Goal: Transaction & Acquisition: Purchase product/service

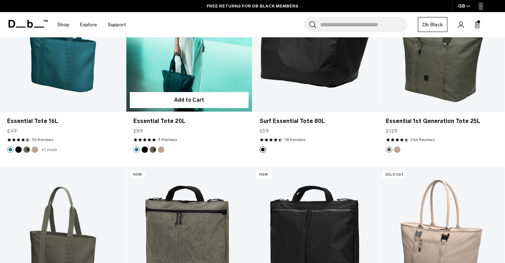
scroll to position [781, 0]
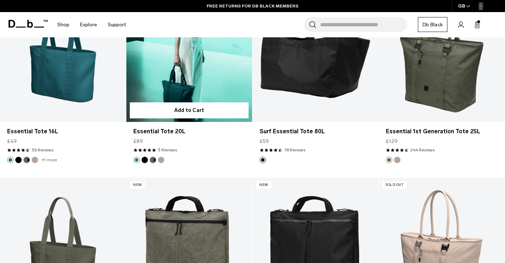
click at [205, 80] on link "Essential Tote 20L" at bounding box center [189, 52] width 126 height 140
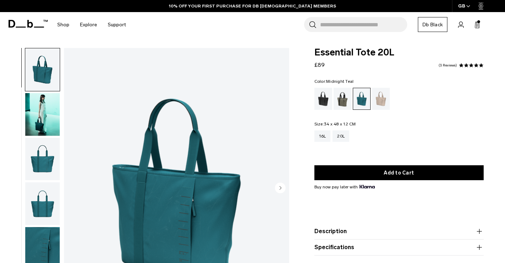
click at [44, 151] on img "button" at bounding box center [42, 159] width 35 height 43
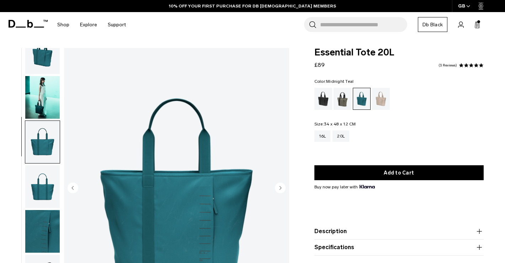
click at [45, 77] on img "button" at bounding box center [42, 97] width 35 height 43
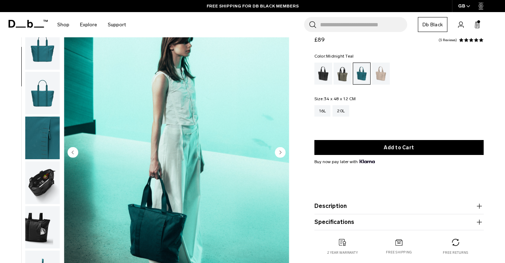
scroll to position [75, 0]
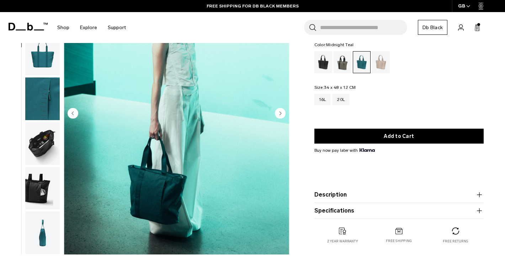
click at [280, 114] on circle "Next slide" at bounding box center [280, 113] width 11 height 11
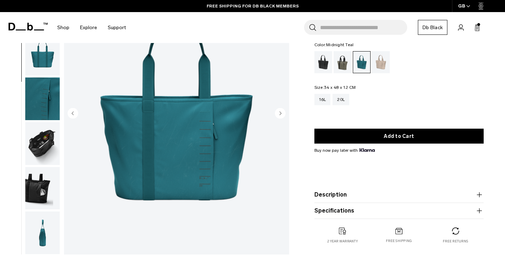
click at [280, 114] on circle "Next slide" at bounding box center [280, 113] width 11 height 11
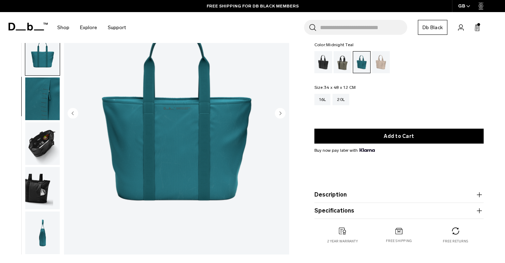
click at [280, 114] on circle "Next slide" at bounding box center [280, 113] width 11 height 11
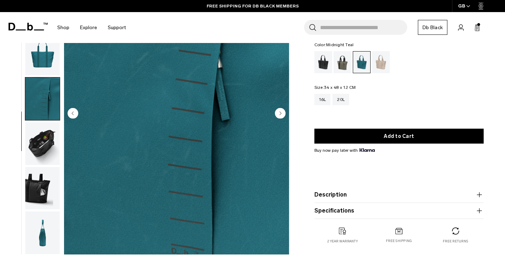
click at [280, 114] on circle "Next slide" at bounding box center [280, 113] width 11 height 11
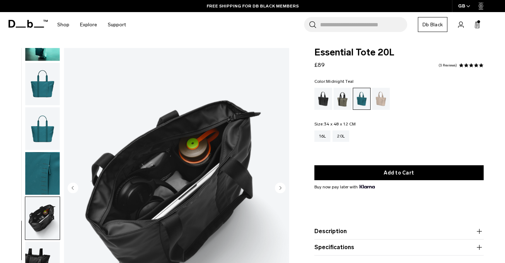
scroll to position [0, 0]
click at [323, 99] on div "Black Out" at bounding box center [324, 99] width 18 height 22
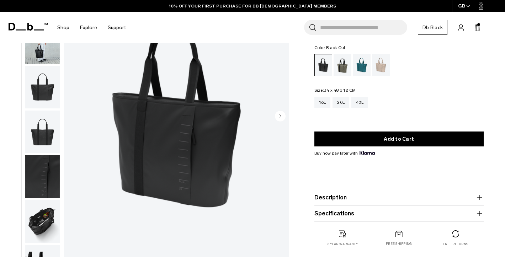
drag, startPoint x: 278, startPoint y: 114, endPoint x: 285, endPoint y: 131, distance: 17.8
click at [278, 114] on circle "Next slide" at bounding box center [280, 116] width 11 height 11
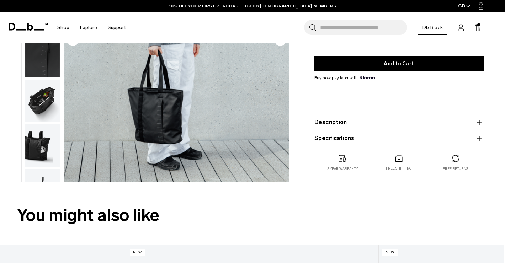
scroll to position [183, 0]
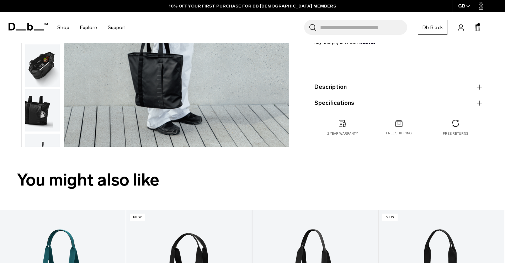
click at [345, 90] on button "Description" at bounding box center [399, 87] width 169 height 9
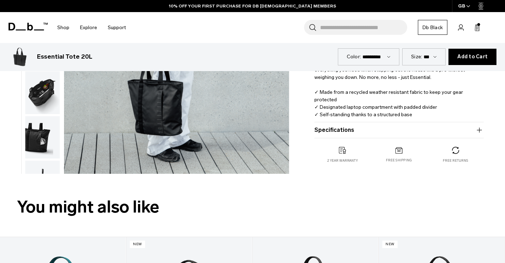
click at [336, 133] on button "Specifications" at bounding box center [399, 130] width 169 height 9
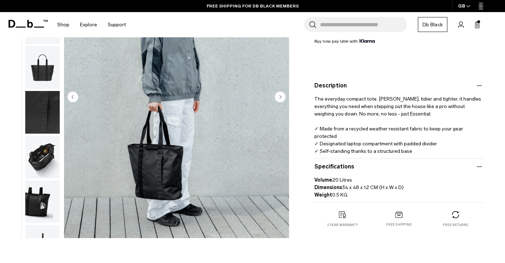
scroll to position [135, 0]
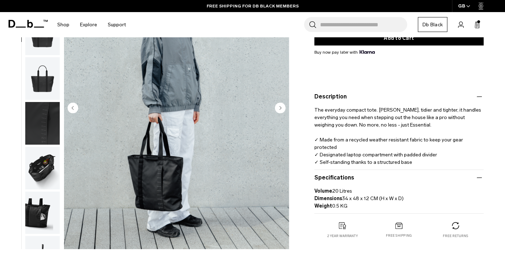
click at [278, 108] on circle "Next slide" at bounding box center [280, 107] width 11 height 11
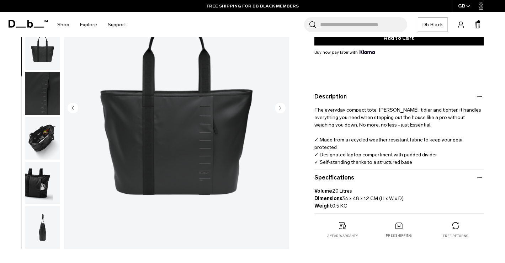
click at [278, 108] on circle "Next slide" at bounding box center [280, 107] width 11 height 11
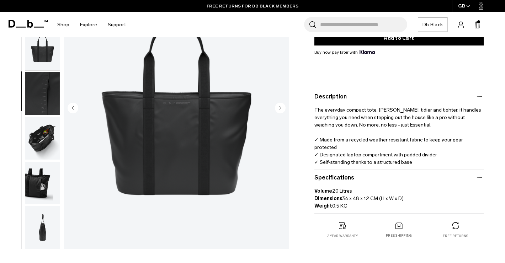
click at [49, 139] on img "button" at bounding box center [42, 138] width 35 height 43
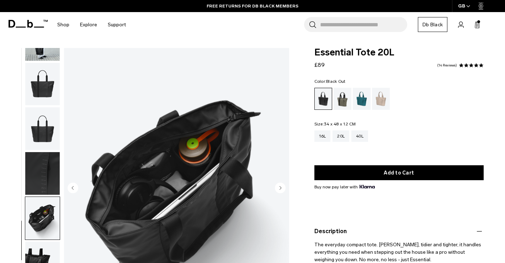
scroll to position [0, 0]
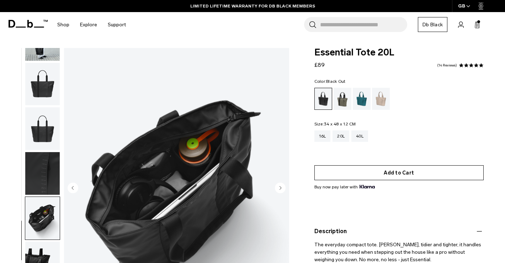
click at [393, 174] on button "Add to Cart" at bounding box center [399, 172] width 169 height 15
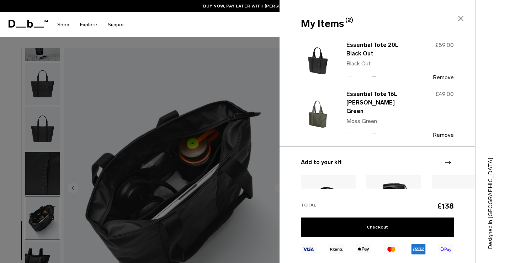
click at [463, 16] on icon at bounding box center [461, 18] width 9 height 9
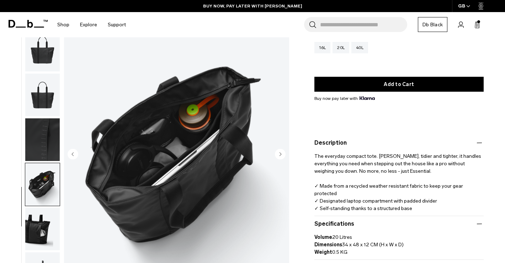
scroll to position [195, 0]
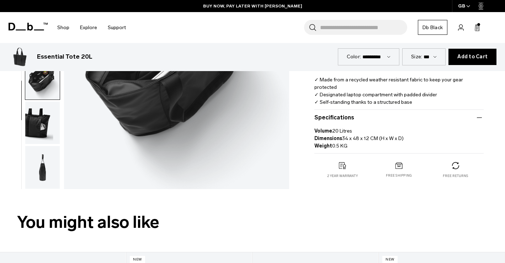
click at [26, 170] on img "button" at bounding box center [42, 167] width 35 height 43
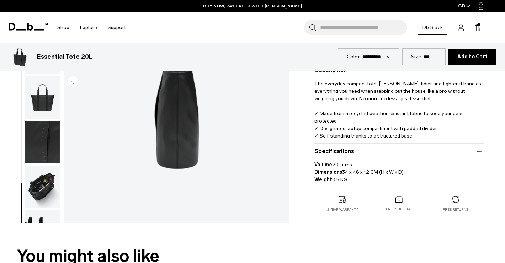
scroll to position [93, 0]
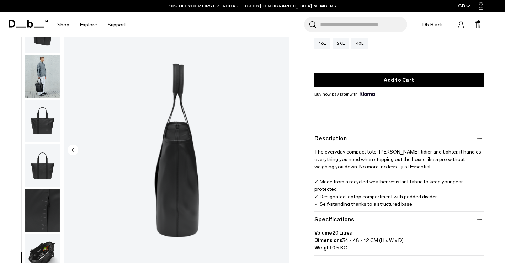
click at [44, 174] on img "button" at bounding box center [42, 165] width 35 height 43
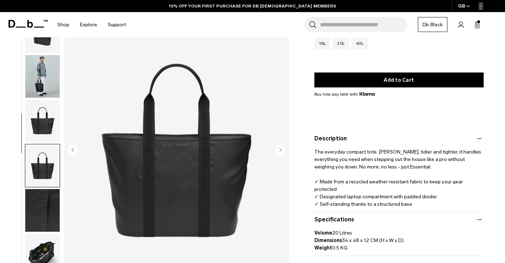
scroll to position [79, 0]
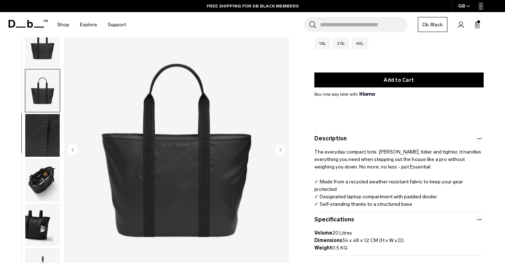
click at [43, 181] on img "button" at bounding box center [42, 180] width 35 height 43
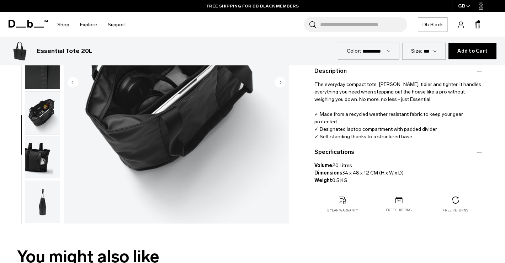
scroll to position [180, 0]
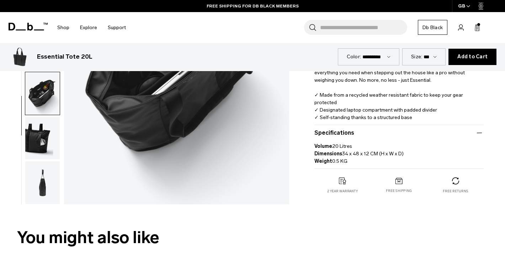
click at [38, 182] on img "button" at bounding box center [42, 183] width 35 height 43
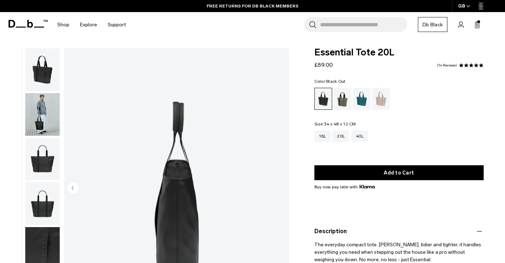
scroll to position [0, 0]
click at [35, 124] on img "button" at bounding box center [42, 114] width 35 height 43
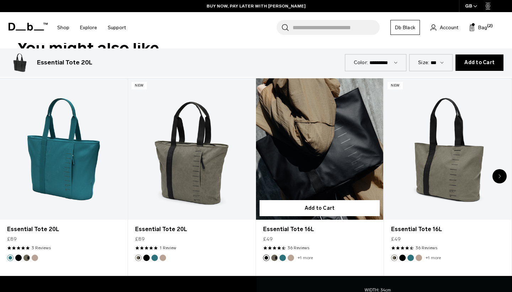
scroll to position [377, 0]
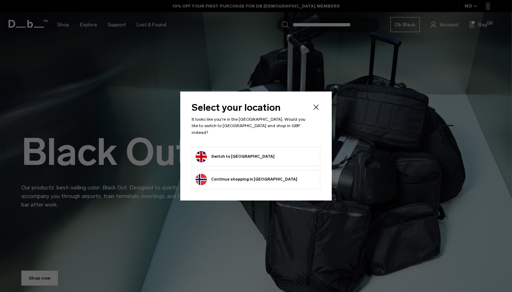
click at [252, 158] on button "Switch to United Kingdom" at bounding box center [235, 156] width 79 height 11
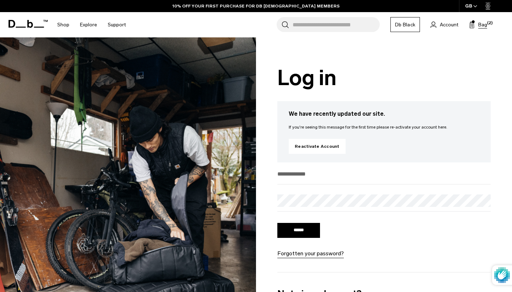
click at [486, 22] on span "Bag" at bounding box center [483, 24] width 9 height 7
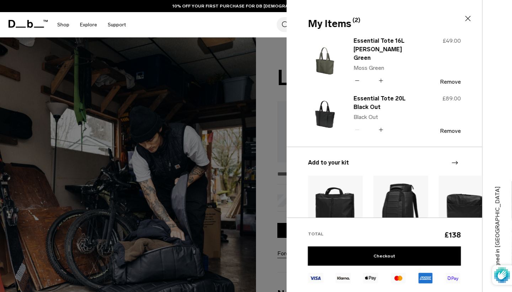
click at [470, 18] on icon at bounding box center [468, 18] width 9 height 9
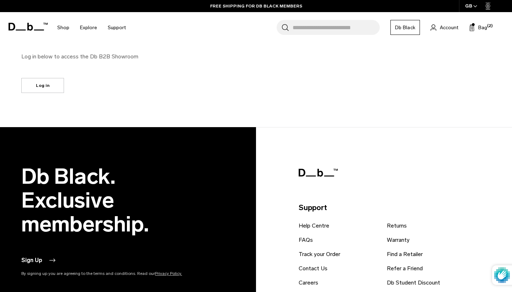
scroll to position [451, 0]
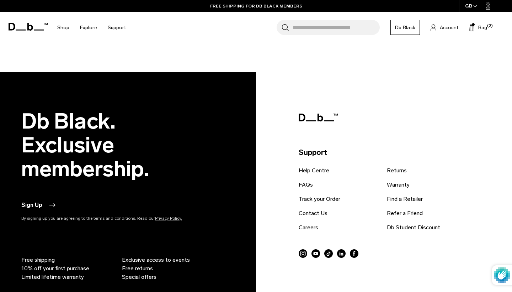
type button "Close"
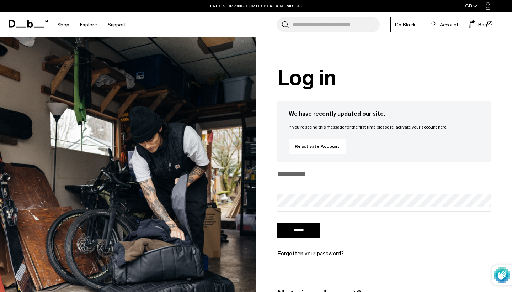
scroll to position [0, 0]
click at [484, 27] on span "Bag" at bounding box center [483, 24] width 9 height 7
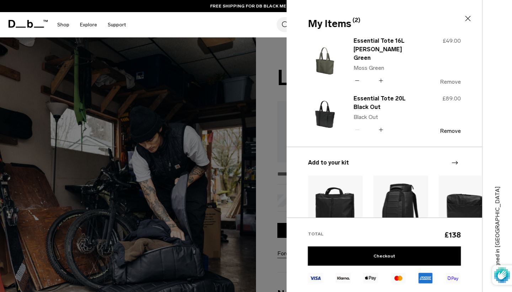
click at [457, 79] on button "Remove" at bounding box center [450, 82] width 21 height 6
click at [255, 167] on div at bounding box center [256, 146] width 512 height 292
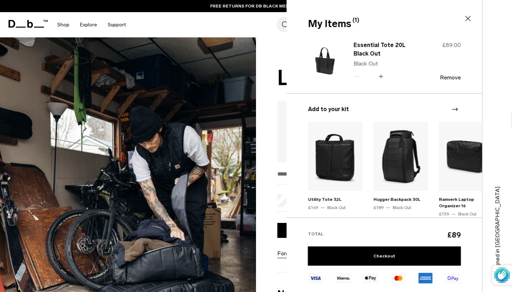
click at [326, 63] on img at bounding box center [325, 61] width 34 height 42
click at [374, 42] on link "Essential Tote 20L Black Out" at bounding box center [385, 49] width 63 height 17
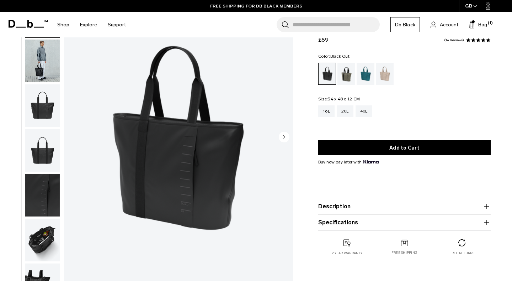
scroll to position [60, 0]
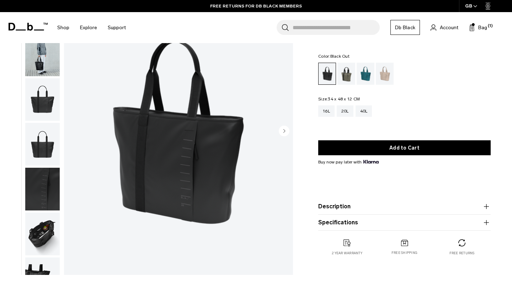
click at [394, 212] on product-accordion "Description The everyday compact tote. Smaller, tidier and tighter, it handles …" at bounding box center [404, 207] width 173 height 16
click at [384, 205] on button "Description" at bounding box center [404, 206] width 173 height 9
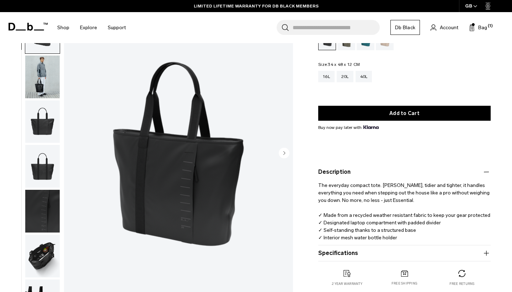
click at [372, 255] on button "Specifications" at bounding box center [404, 253] width 173 height 9
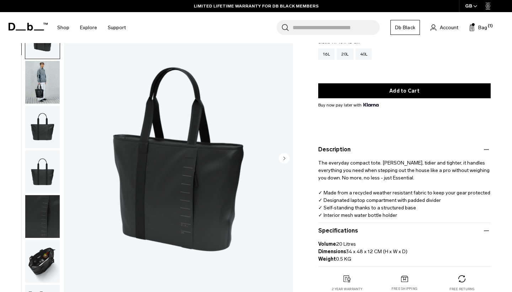
scroll to position [70, 0]
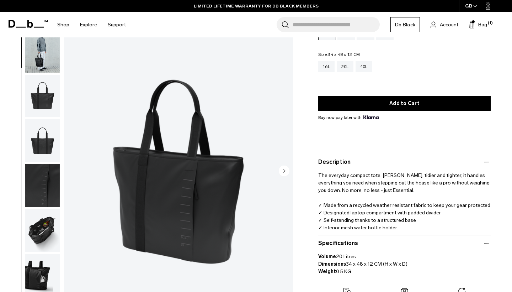
click at [51, 237] on img "button" at bounding box center [42, 230] width 35 height 43
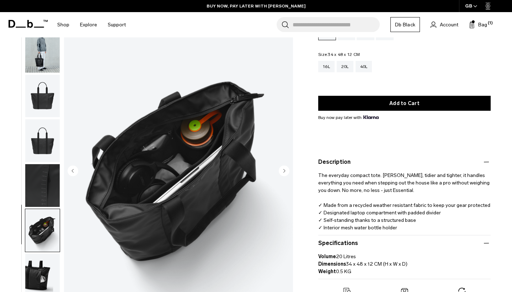
scroll to position [74, 0]
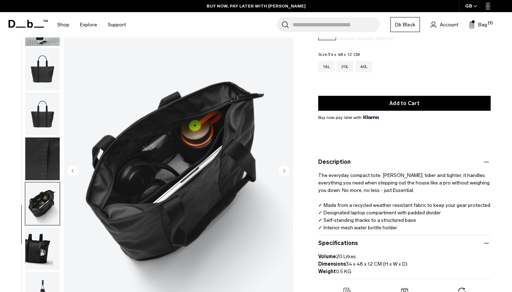
click at [47, 243] on img "button" at bounding box center [42, 248] width 35 height 43
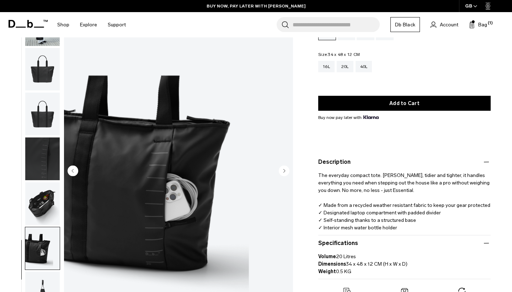
click at [44, 256] on img "button" at bounding box center [42, 248] width 35 height 43
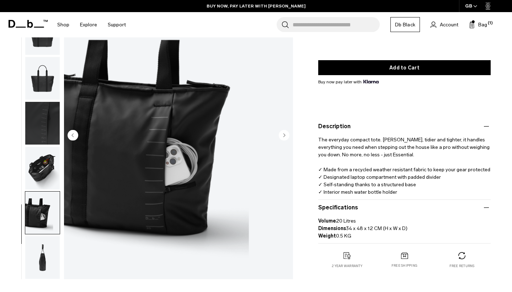
scroll to position [117, 0]
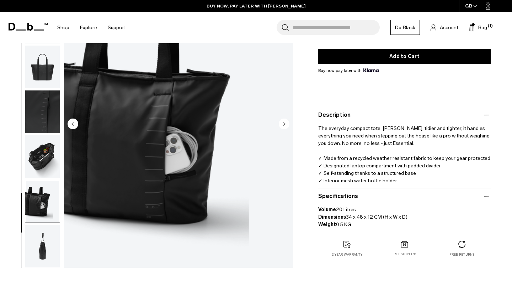
click at [43, 254] on img "button" at bounding box center [42, 246] width 35 height 43
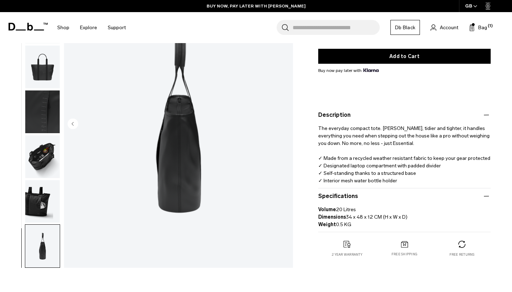
click at [40, 205] on img "button" at bounding box center [42, 201] width 35 height 43
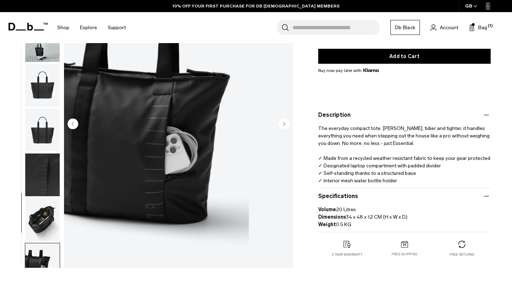
click at [37, 139] on img "button" at bounding box center [42, 130] width 35 height 43
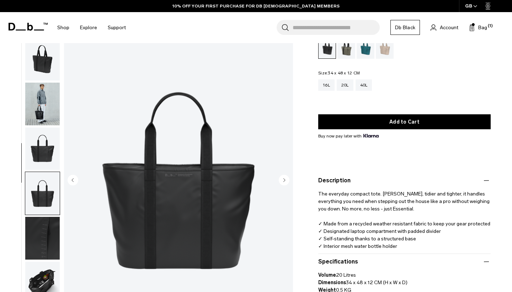
scroll to position [26, 0]
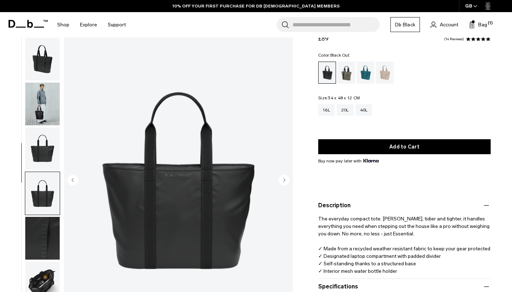
click at [40, 96] on img "button" at bounding box center [42, 104] width 35 height 43
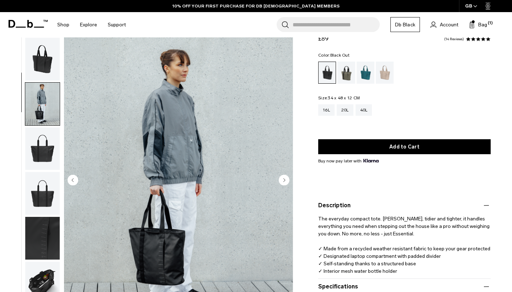
scroll to position [0, 0]
click at [42, 60] on img "button" at bounding box center [42, 59] width 35 height 43
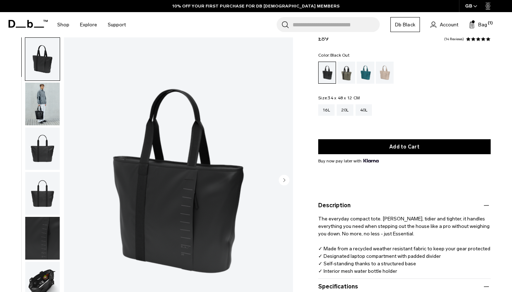
click at [40, 79] on img "button" at bounding box center [42, 59] width 35 height 43
click at [42, 82] on ul at bounding box center [42, 180] width 35 height 286
click at [42, 88] on img "button" at bounding box center [42, 104] width 35 height 43
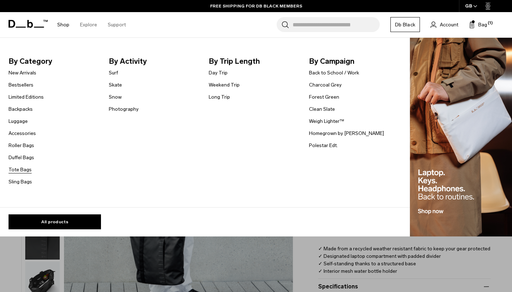
click at [21, 167] on link "Tote Bags" at bounding box center [20, 169] width 23 height 7
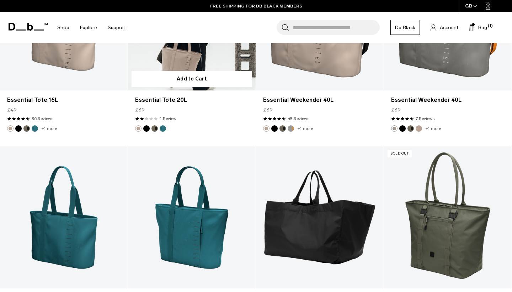
scroll to position [739, 0]
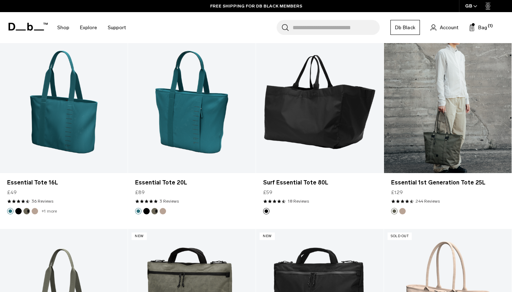
click at [468, 150] on link "Essential 1st Generation Tote 25L" at bounding box center [448, 102] width 128 height 142
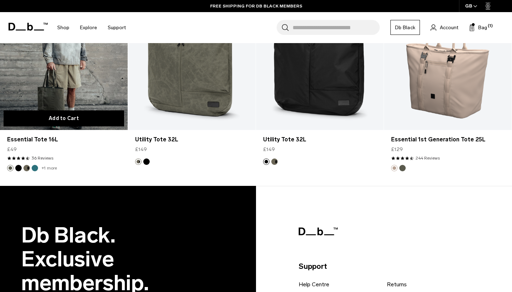
scroll to position [930, 0]
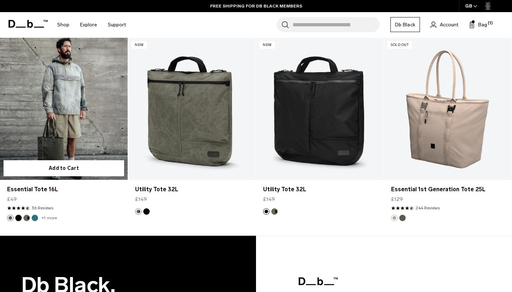
click at [92, 153] on link "Essential Tote 16L" at bounding box center [64, 109] width 128 height 142
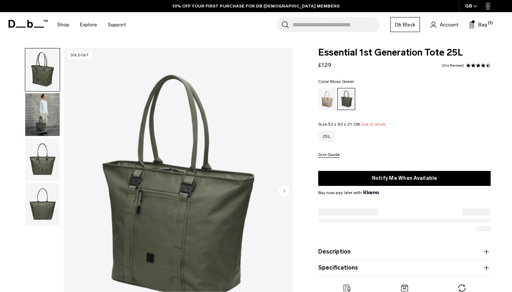
click at [41, 121] on img "button" at bounding box center [42, 114] width 35 height 43
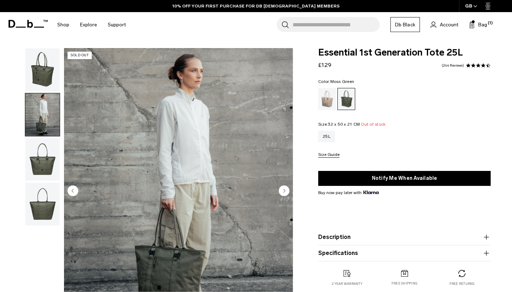
click at [47, 170] on img "button" at bounding box center [42, 159] width 35 height 43
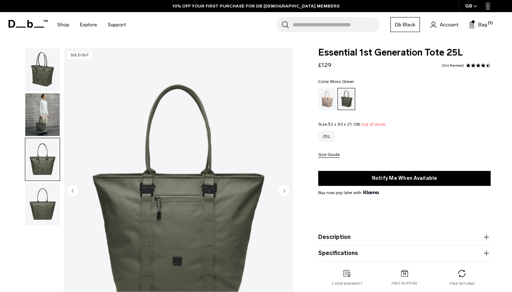
click at [42, 194] on img "button" at bounding box center [42, 204] width 35 height 43
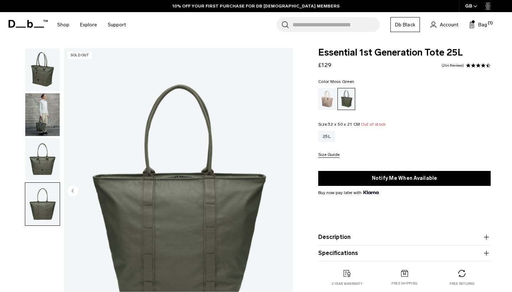
click at [38, 206] on img "button" at bounding box center [42, 204] width 35 height 43
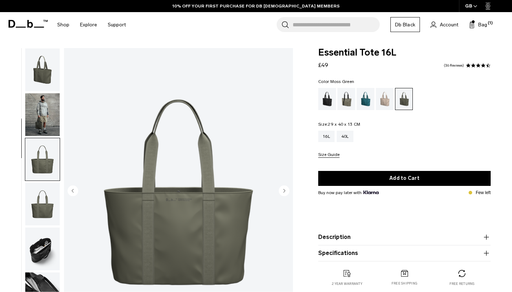
scroll to position [74, 0]
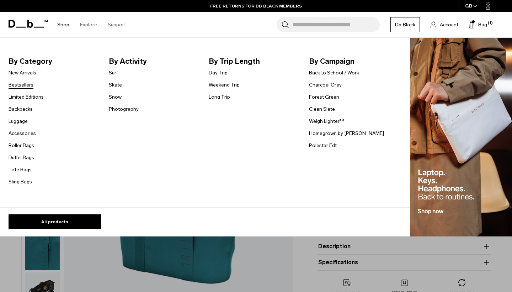
click at [26, 83] on link "Bestsellers" at bounding box center [21, 84] width 25 height 7
